Goal: Book appointment/travel/reservation

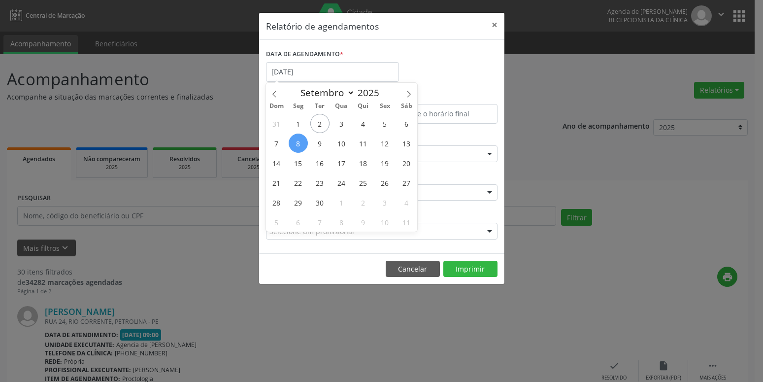
select select "8"
click at [441, 67] on div "DATA DE AGENDAMENTO * [DATE]" at bounding box center [382, 68] width 237 height 42
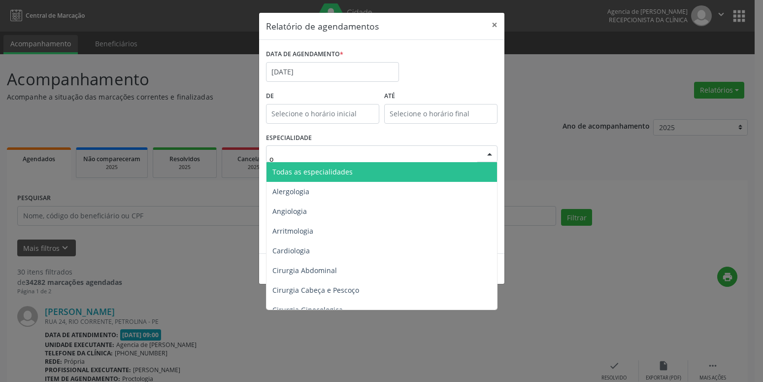
type input "or"
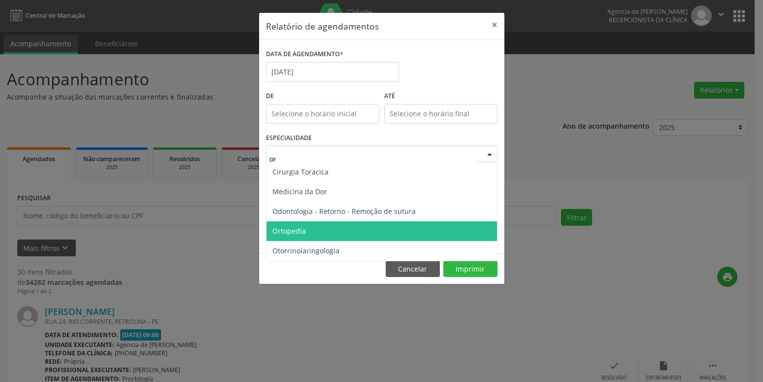
click at [334, 236] on span "Ortopedia" at bounding box center [382, 231] width 231 height 20
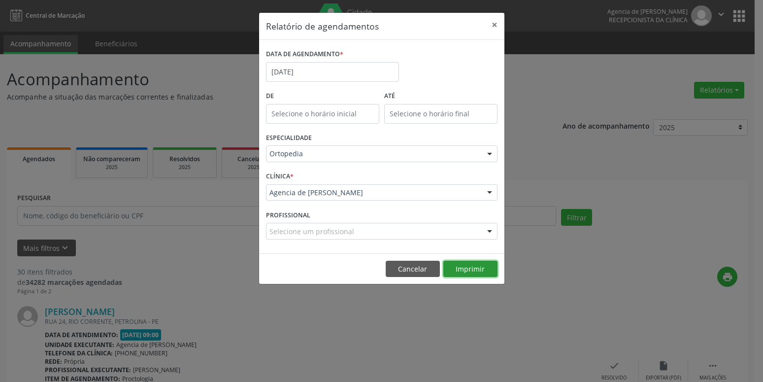
click at [461, 269] on button "Imprimir" at bounding box center [471, 269] width 54 height 17
click at [298, 72] on input "[DATE]" at bounding box center [332, 72] width 133 height 20
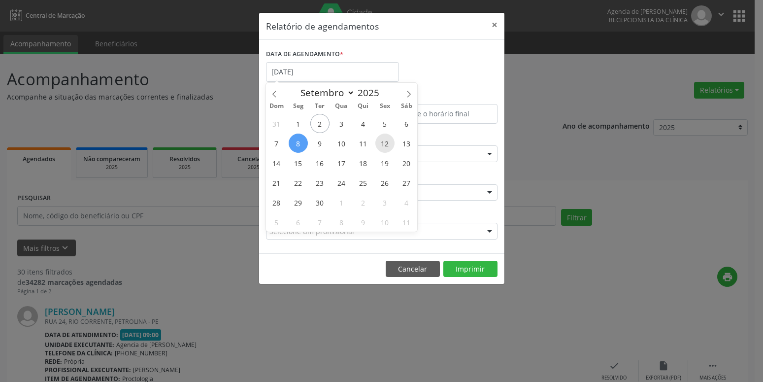
click at [387, 147] on span "12" at bounding box center [385, 143] width 19 height 19
type input "[DATE]"
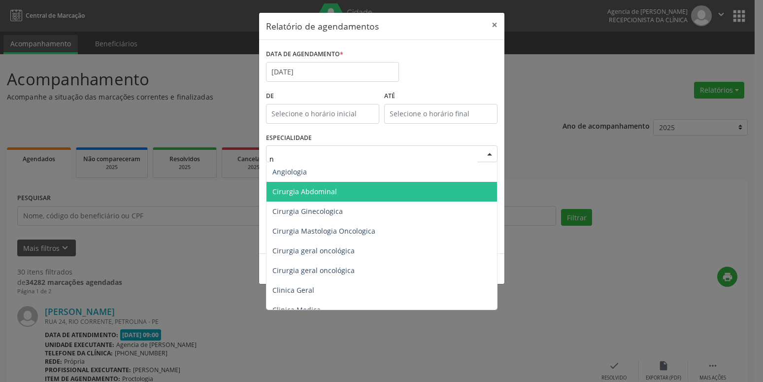
type input "nu"
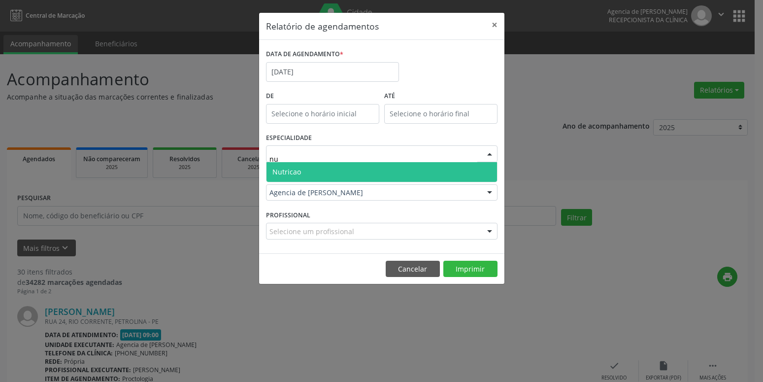
click at [351, 174] on span "Nutricao" at bounding box center [382, 172] width 231 height 20
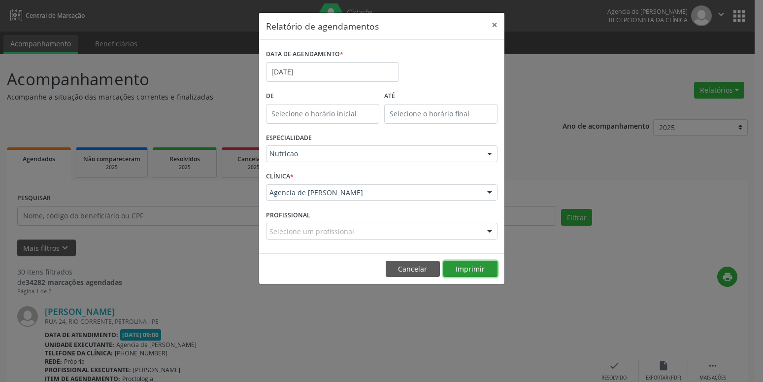
click at [464, 272] on button "Imprimir" at bounding box center [471, 269] width 54 height 17
